Goal: Information Seeking & Learning: Learn about a topic

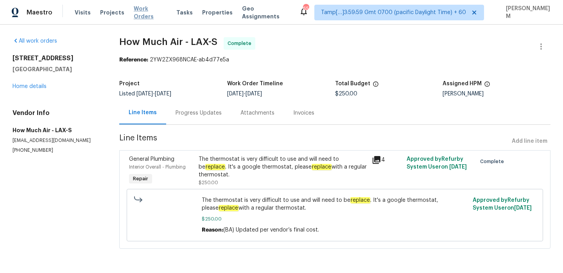
click at [140, 12] on span "Work Orders" at bounding box center [150, 13] width 33 height 16
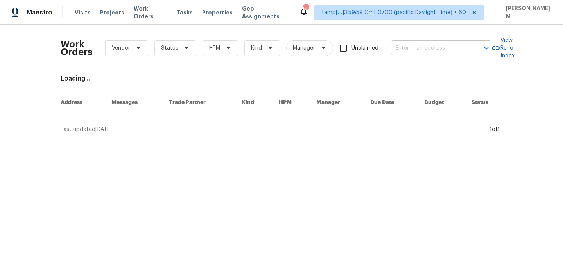
click at [415, 48] on input "text" at bounding box center [430, 48] width 78 height 12
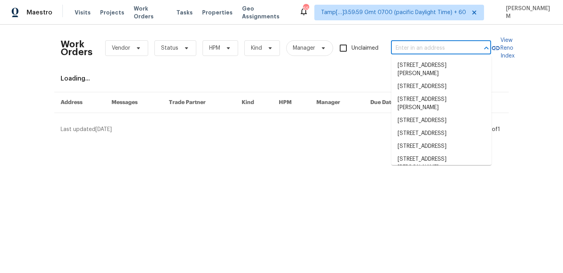
paste input "[STREET_ADDRESS][PERSON_NAME]"
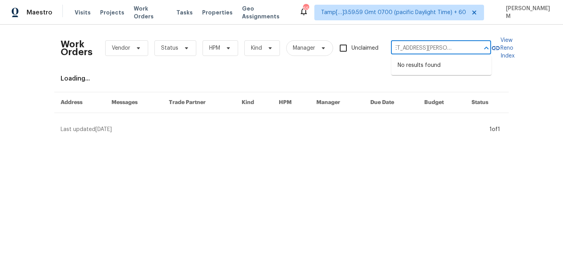
click at [441, 47] on input "[STREET_ADDRESS][PERSON_NAME]" at bounding box center [430, 48] width 78 height 12
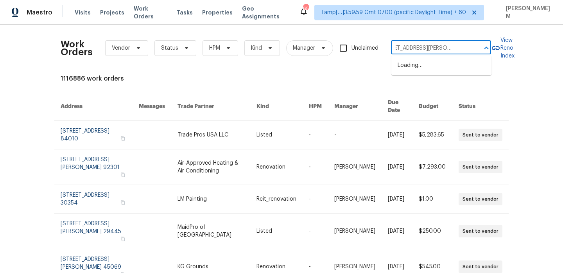
scroll to position [0, 22]
type input "1825 Kendall St Lakewood, CO 80214"
click at [442, 65] on li "1825 Kendall St Apt 215, Lakewood, CO 80214" at bounding box center [441, 69] width 100 height 21
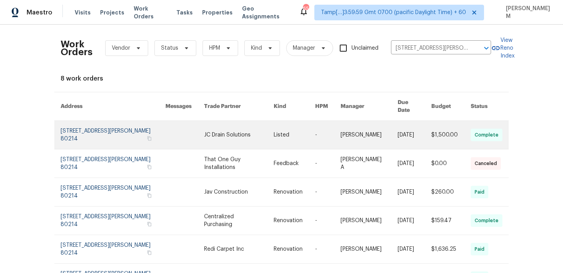
click at [307, 128] on link at bounding box center [294, 135] width 41 height 28
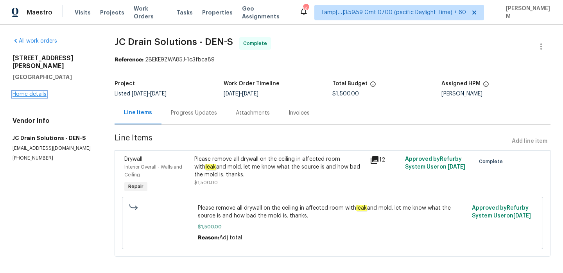
click at [35, 91] on link "Home details" at bounding box center [30, 93] width 34 height 5
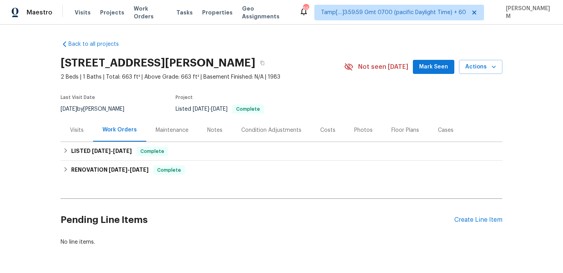
scroll to position [26, 0]
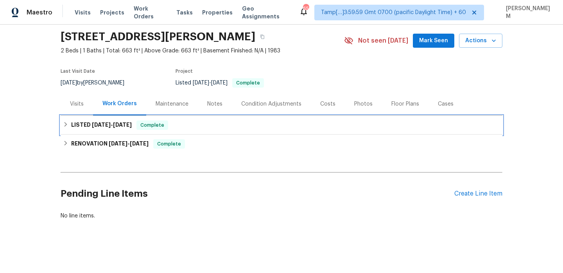
click at [197, 125] on div "LISTED 4/21/25 - 8/19/25 Complete" at bounding box center [281, 124] width 437 height 9
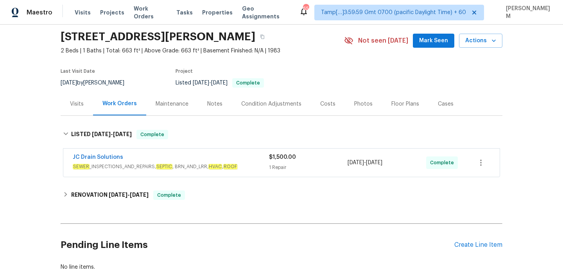
click at [210, 159] on div "JC Drain Solutions" at bounding box center [171, 157] width 196 height 9
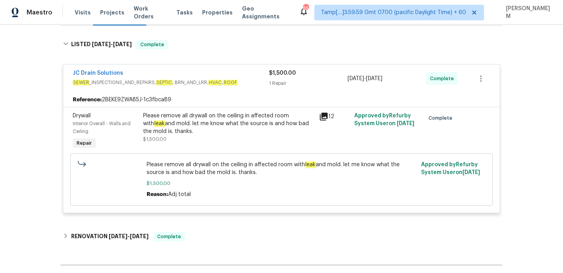
scroll to position [120, 0]
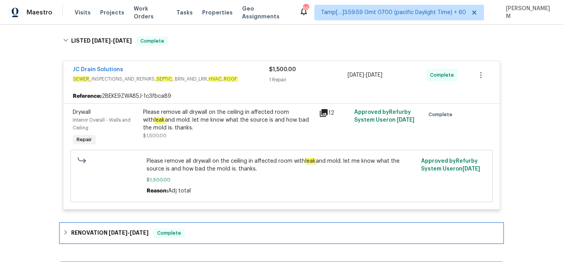
click at [232, 232] on div "RENOVATION 1/16/25 - 1/31/25 Complete" at bounding box center [281, 232] width 437 height 9
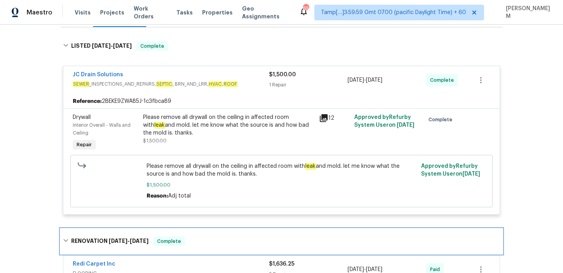
scroll to position [110, 0]
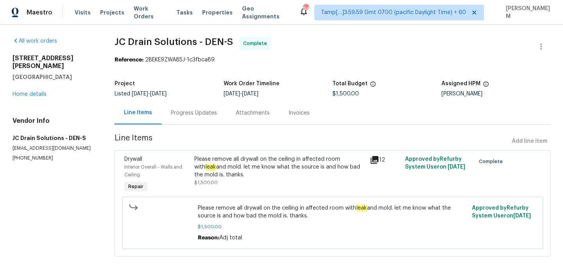
click at [187, 108] on div "Progress Updates" at bounding box center [193, 112] width 65 height 23
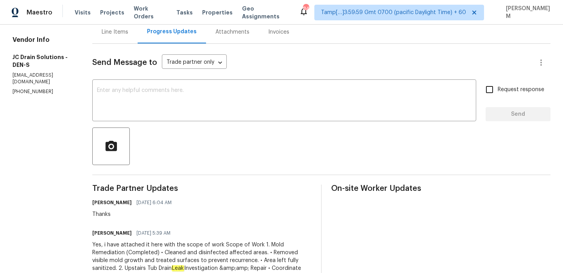
scroll to position [28, 0]
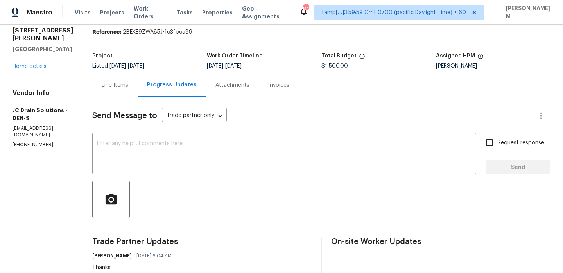
click at [281, 93] on div "Invoices" at bounding box center [279, 84] width 40 height 23
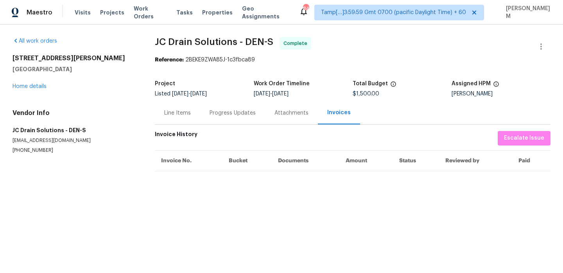
click at [286, 117] on div "Attachments" at bounding box center [291, 112] width 53 height 23
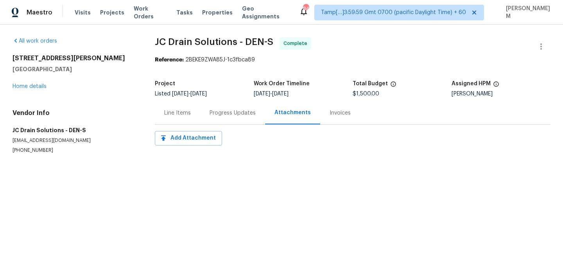
click at [242, 115] on div "Progress Updates" at bounding box center [233, 113] width 46 height 8
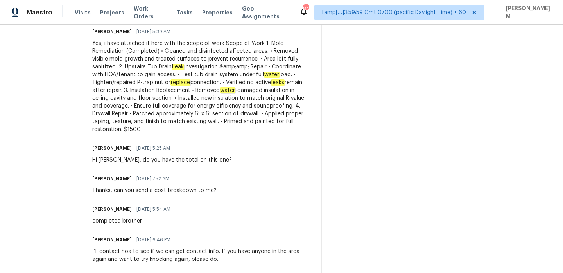
scroll to position [284, 0]
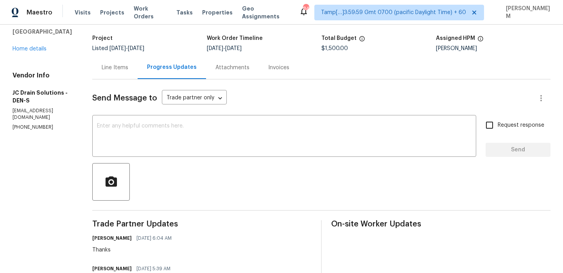
click at [123, 67] on div "Line Items" at bounding box center [115, 68] width 27 height 8
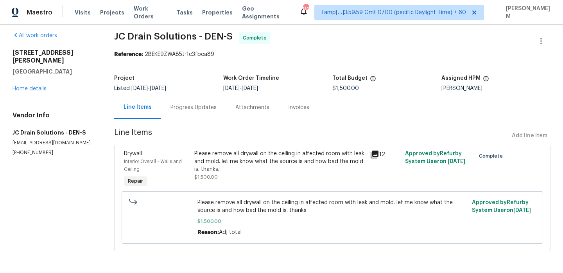
scroll to position [6, 0]
click at [327, 158] on div "Please remove all drywall on the ceiling in affected room with leak and mold. l…" at bounding box center [279, 161] width 171 height 23
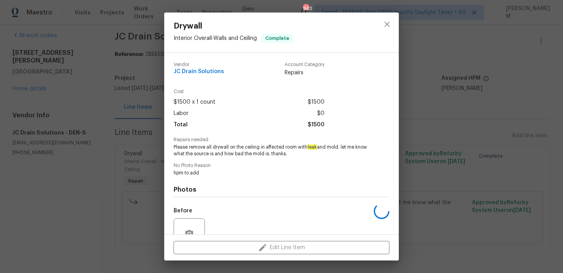
scroll to position [74, 0]
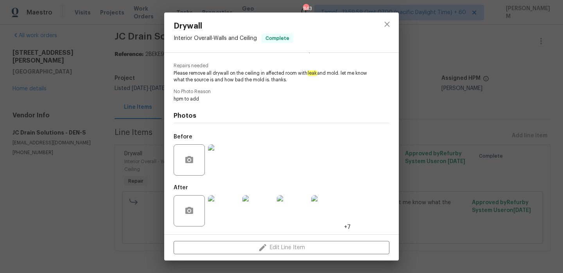
click at [226, 168] on img at bounding box center [223, 159] width 31 height 31
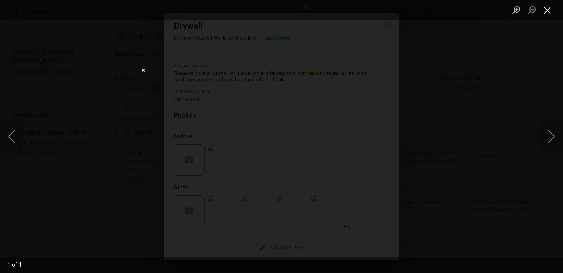
click at [546, 14] on button "Close lightbox" at bounding box center [547, 10] width 16 height 14
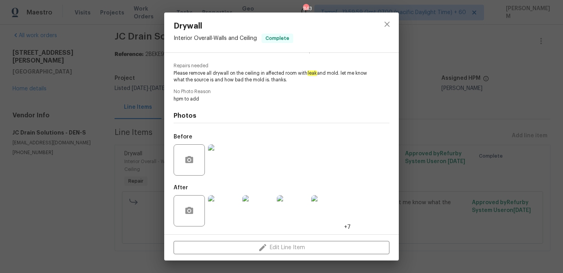
click at [218, 212] on img at bounding box center [223, 210] width 31 height 31
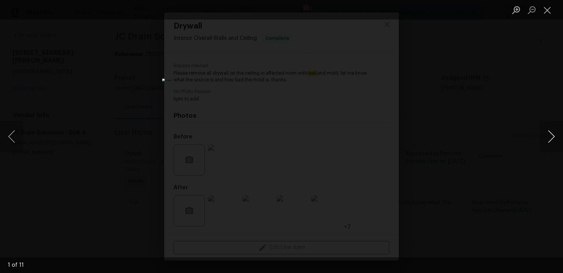
click at [554, 145] on button "Next image" at bounding box center [550, 136] width 23 height 31
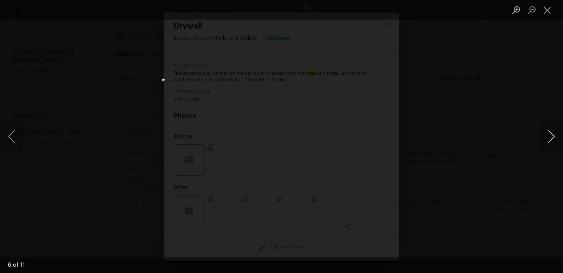
click at [554, 145] on button "Next image" at bounding box center [550, 136] width 23 height 31
click at [549, 9] on button "Close lightbox" at bounding box center [547, 10] width 16 height 14
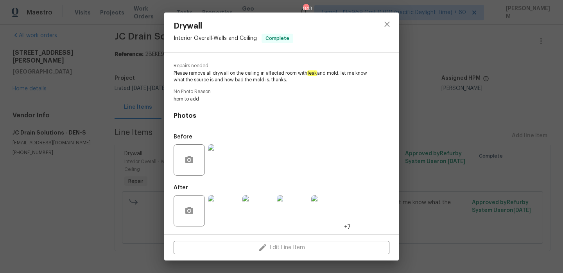
click at [144, 113] on div "Drywall Interior Overall - Walls and Ceiling Complete Vendor JC Drain Solutions…" at bounding box center [281, 136] width 563 height 273
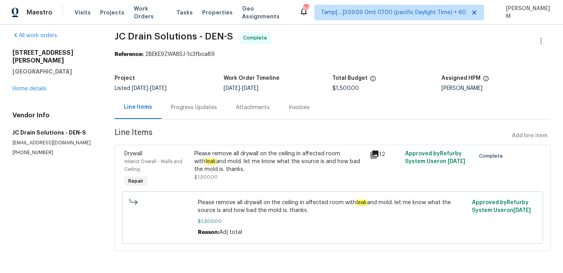
click at [187, 104] on div "Progress Updates" at bounding box center [194, 108] width 46 height 8
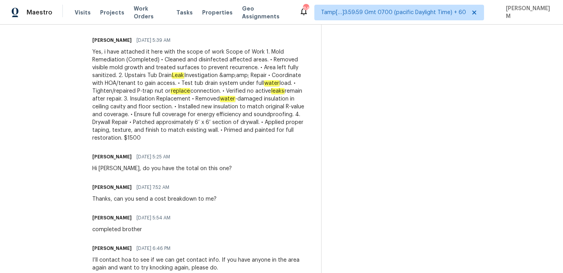
scroll to position [229, 0]
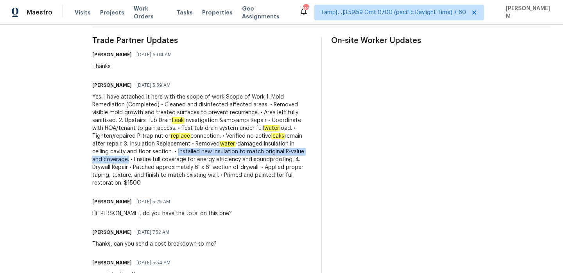
drag, startPoint x: 185, startPoint y: 151, endPoint x: 137, endPoint y: 158, distance: 48.6
click at [137, 158] on div "Yes, i have attached it here with the scope of work Scope of Work 1. Mold Remed…" at bounding box center [201, 140] width 219 height 94
copy div "Installed new insulation to match original R-value and coverage."
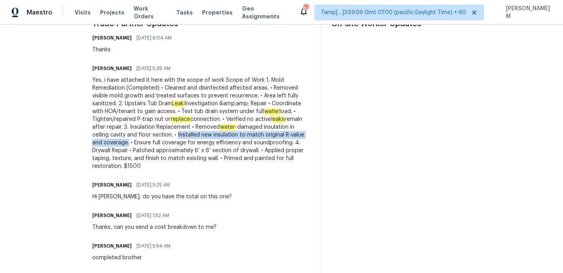
scroll to position [247, 0]
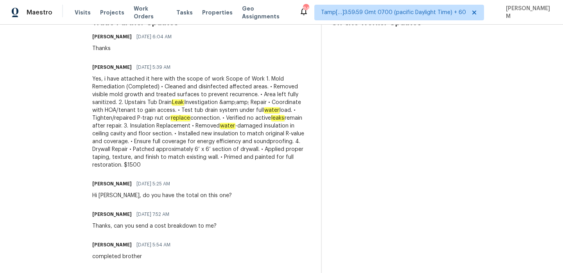
drag, startPoint x: 144, startPoint y: 150, endPoint x: 247, endPoint y: 148, distance: 102.8
click at [247, 148] on div "Yes, i have attached it here with the scope of work Scope of Work 1. Mold Remed…" at bounding box center [201, 122] width 219 height 94
drag, startPoint x: 265, startPoint y: 150, endPoint x: 143, endPoint y: 147, distance: 122.4
click at [143, 147] on div "Yes, i have attached it here with the scope of work Scope of Work 1. Mold Remed…" at bounding box center [201, 122] width 219 height 94
copy div "Patched approximately 6’ x 6’ section of drywall"
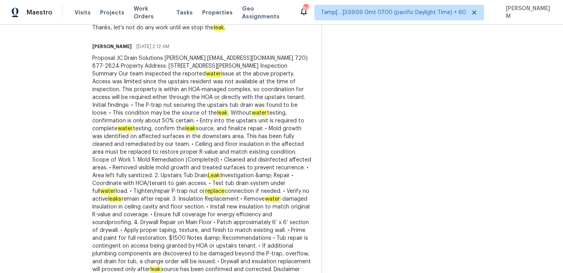
scroll to position [623, 0]
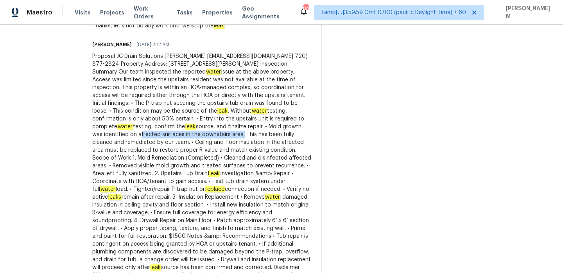
drag, startPoint x: 147, startPoint y: 134, endPoint x: 247, endPoint y: 135, distance: 100.5
click at [247, 135] on div "Proposal JC Drain Solutions [PERSON_NAME] [EMAIL_ADDRESS][DOMAIN_NAME] 720) 877…" at bounding box center [201, 169] width 219 height 235
click at [170, 135] on div "Proposal JC Drain Solutions [PERSON_NAME] [EMAIL_ADDRESS][DOMAIN_NAME] 720) 877…" at bounding box center [201, 169] width 219 height 235
drag, startPoint x: 170, startPoint y: 135, endPoint x: 247, endPoint y: 134, distance: 77.4
click at [247, 134] on div "Proposal JC Drain Solutions [PERSON_NAME] [EMAIL_ADDRESS][DOMAIN_NAME] 720) 877…" at bounding box center [201, 169] width 219 height 235
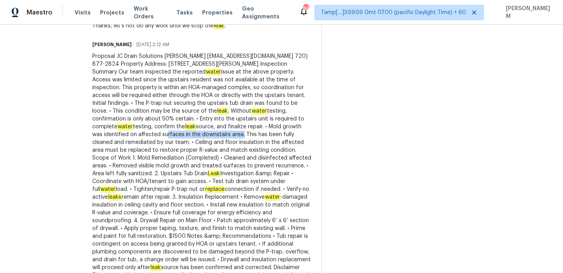
copy div "urfaces in the downstairs area"
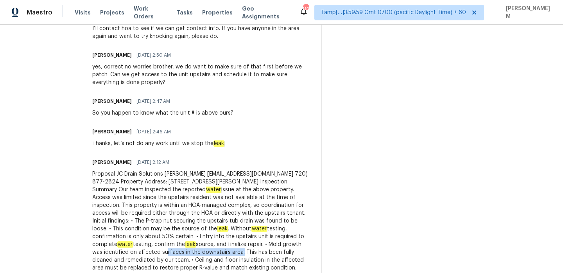
scroll to position [508, 0]
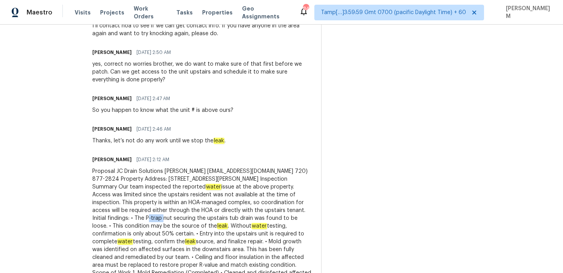
copy div "P-trap"
drag, startPoint x: 154, startPoint y: 218, endPoint x: 170, endPoint y: 219, distance: 15.3
